Goal: Book appointment/travel/reservation

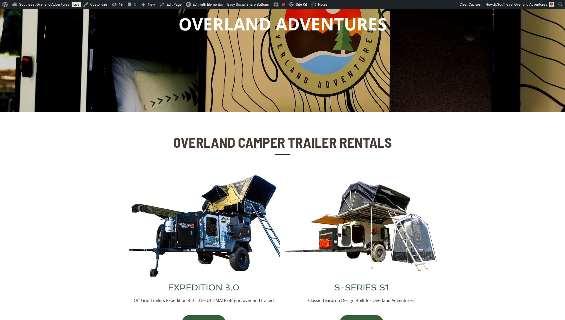
scroll to position [120, 0]
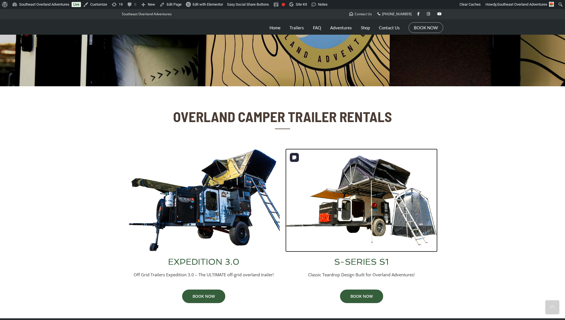
click at [360, 189] on img at bounding box center [361, 199] width 152 height 103
click at [373, 176] on img at bounding box center [361, 199] width 152 height 103
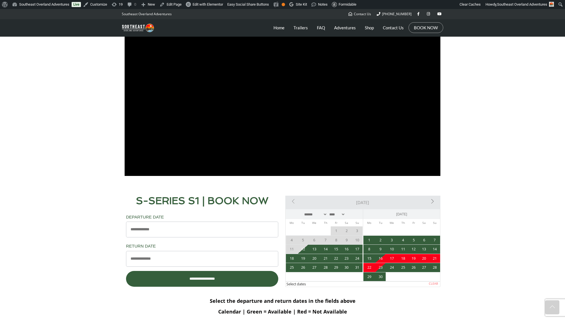
scroll to position [353, 0]
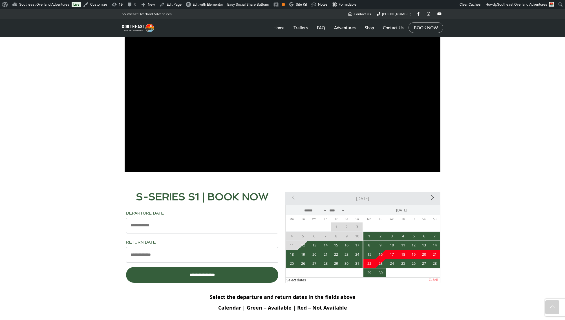
click at [432, 198] on link "Next>" at bounding box center [415, 197] width 46 height 11
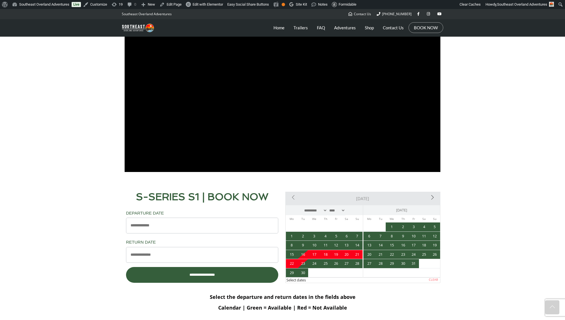
click at [433, 196] on link "Next>" at bounding box center [415, 197] width 46 height 11
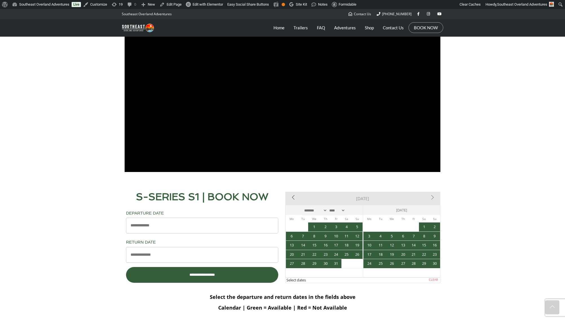
click at [294, 195] on link "<Prev" at bounding box center [309, 197] width 46 height 11
